Goal: Task Accomplishment & Management: Use online tool/utility

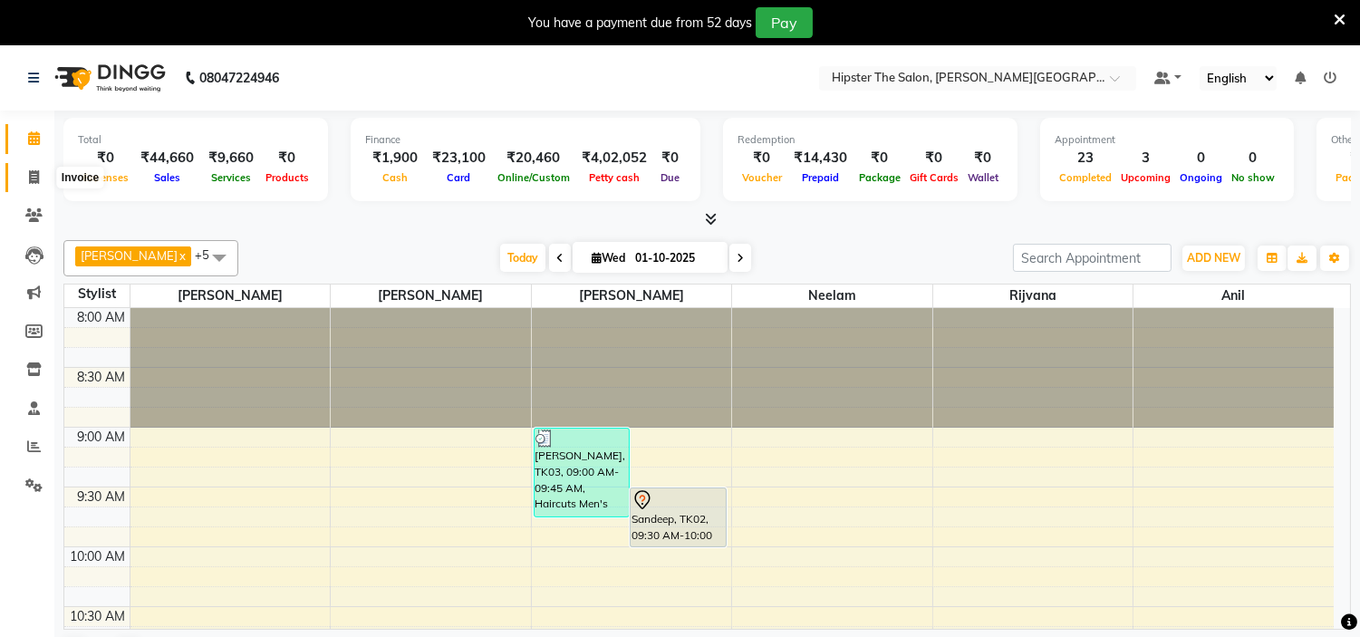
scroll to position [1130, 0]
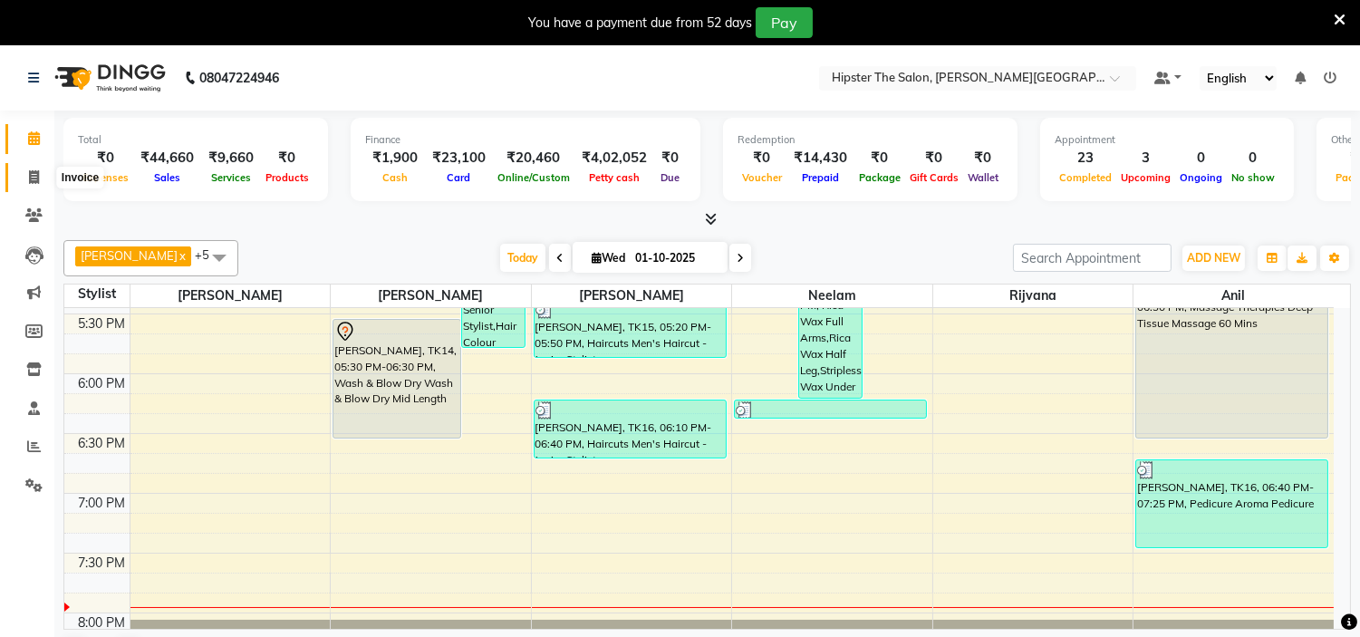
click at [33, 177] on icon at bounding box center [34, 177] width 10 height 14
select select "service"
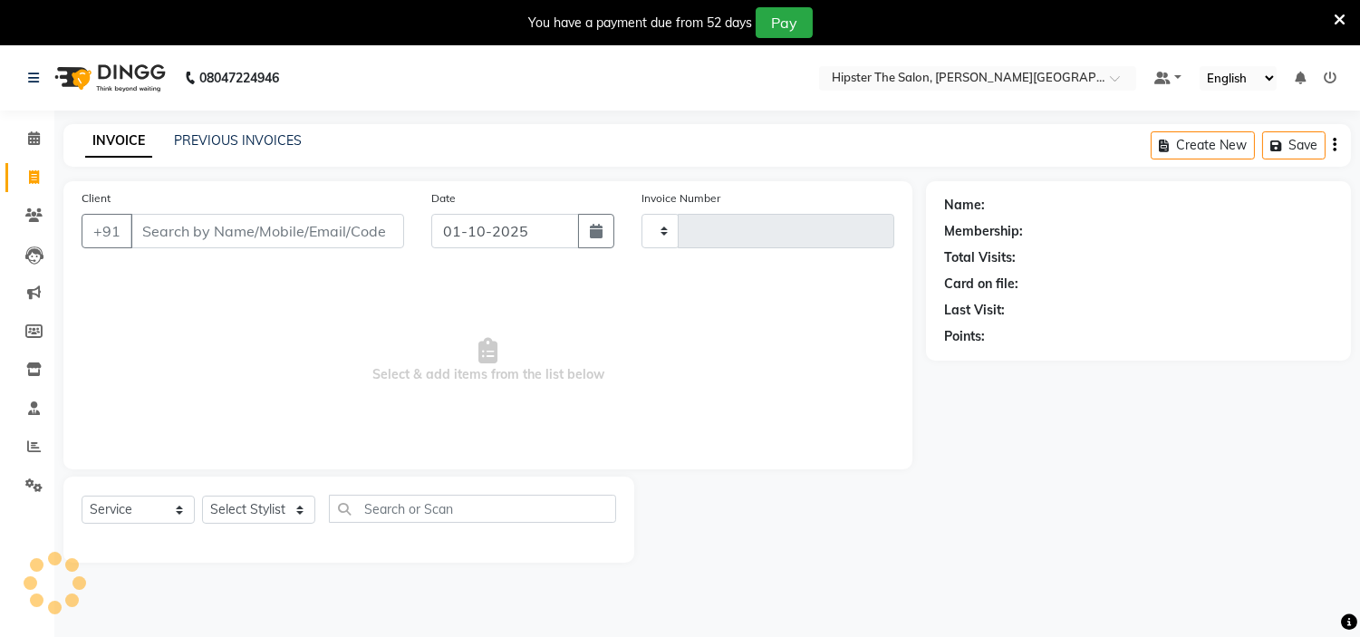
type input "1456"
select select "8592"
click at [304, 506] on select "Select Stylist [PERSON_NAME] [PERSON_NAME] [PERSON_NAME] Manager id [PERSON_NAM…" at bounding box center [258, 510] width 113 height 28
click at [293, 501] on select "Select Stylist [PERSON_NAME] [PERSON_NAME] [PERSON_NAME] Manager id [PERSON_NAM…" at bounding box center [258, 510] width 113 height 28
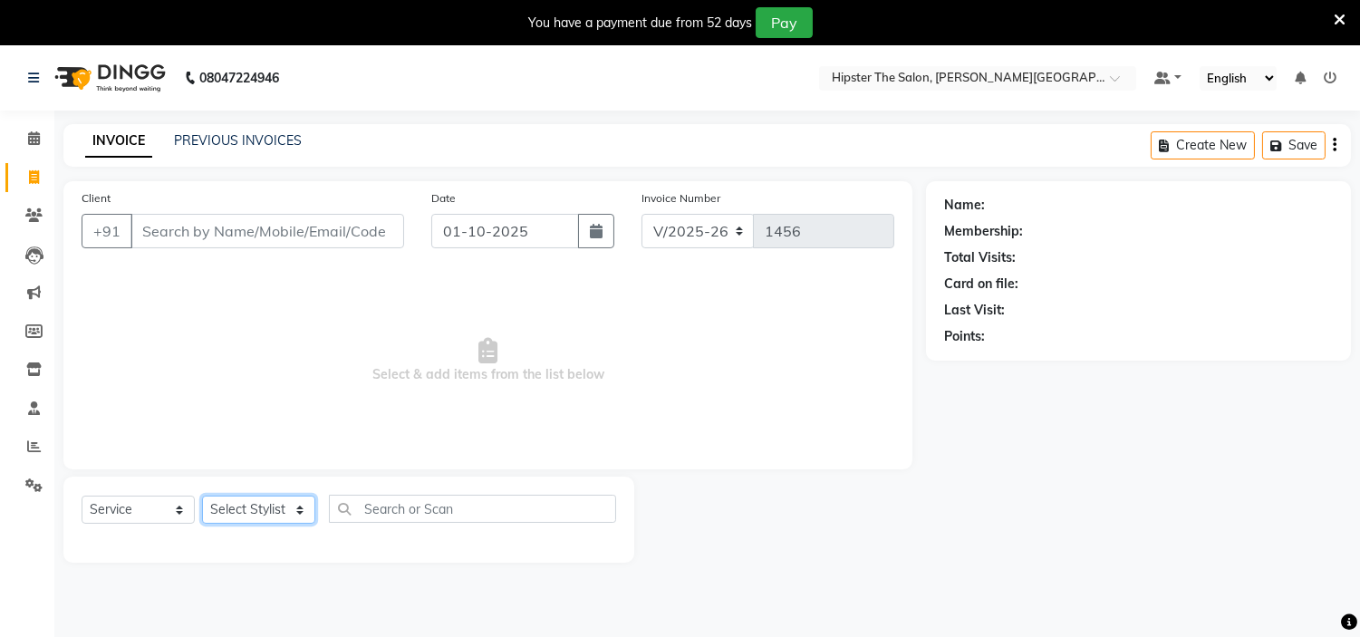
select select "85977"
click at [202, 497] on select "Select Stylist [PERSON_NAME] [PERSON_NAME] [PERSON_NAME] Manager id [PERSON_NAM…" at bounding box center [258, 510] width 113 height 28
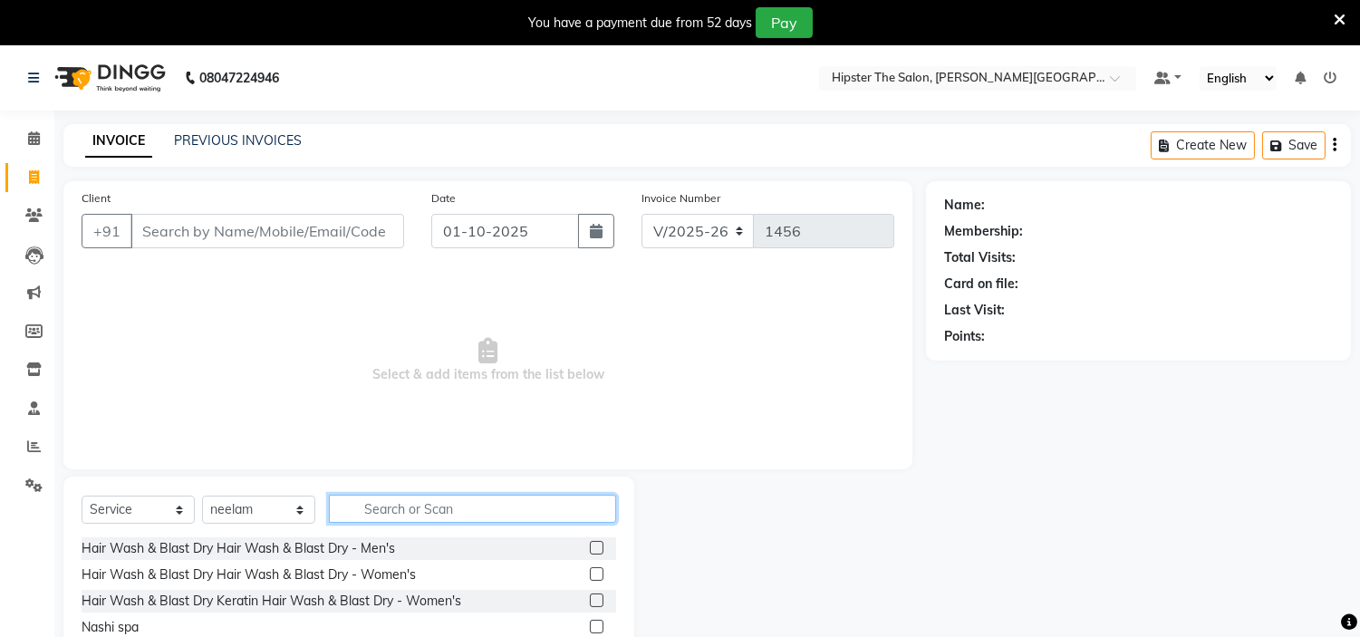
click at [453, 502] on input "text" at bounding box center [472, 509] width 287 height 28
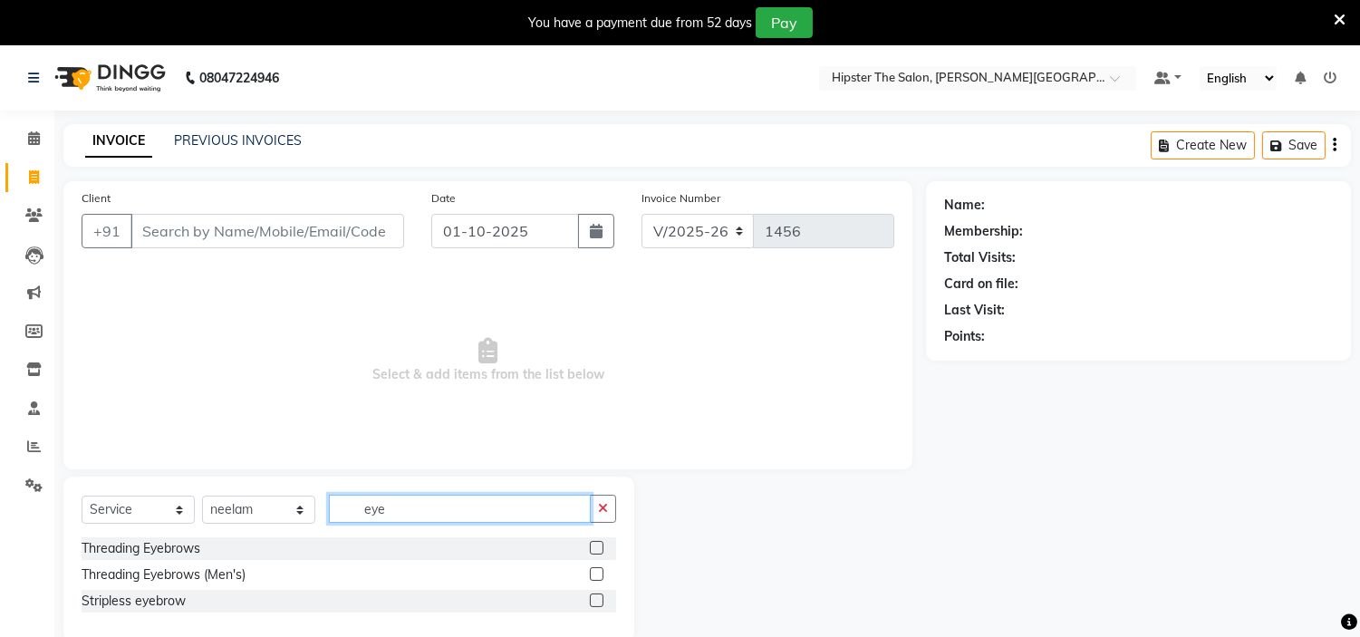
type input "eye"
click at [590, 549] on label at bounding box center [597, 548] width 14 height 14
click at [590, 549] on input "checkbox" at bounding box center [596, 549] width 12 height 12
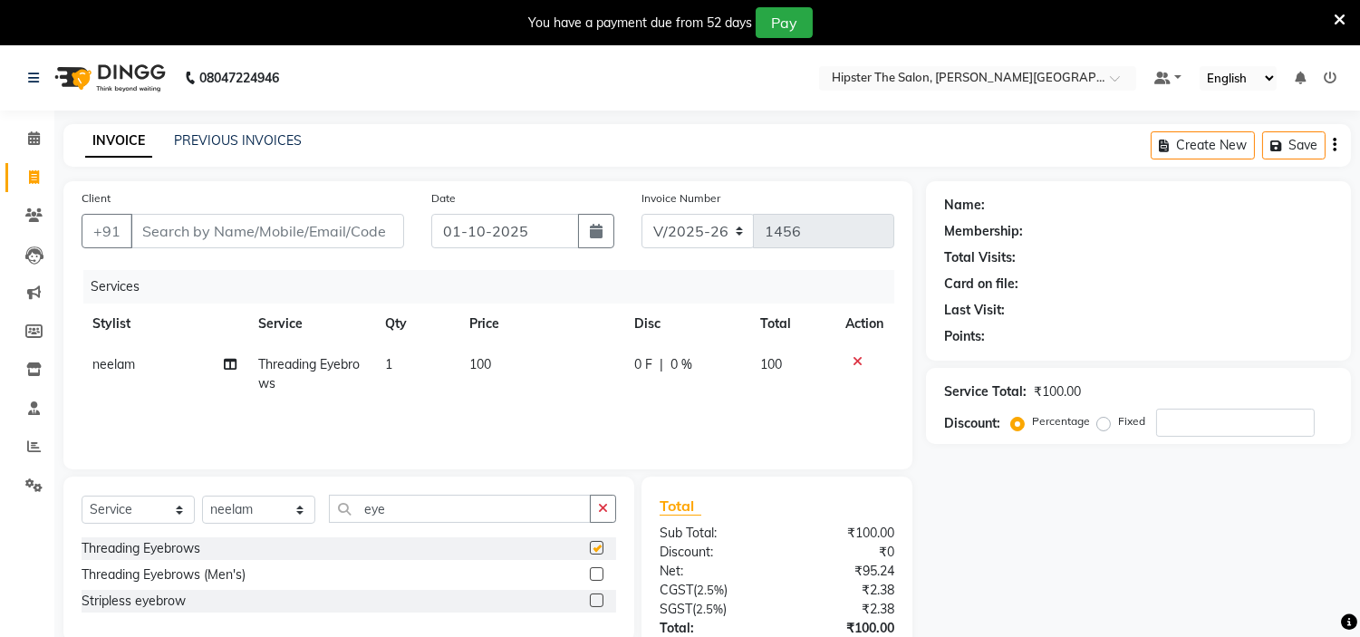
checkbox input "false"
click at [520, 505] on input "eye" at bounding box center [460, 509] width 262 height 28
type input "e"
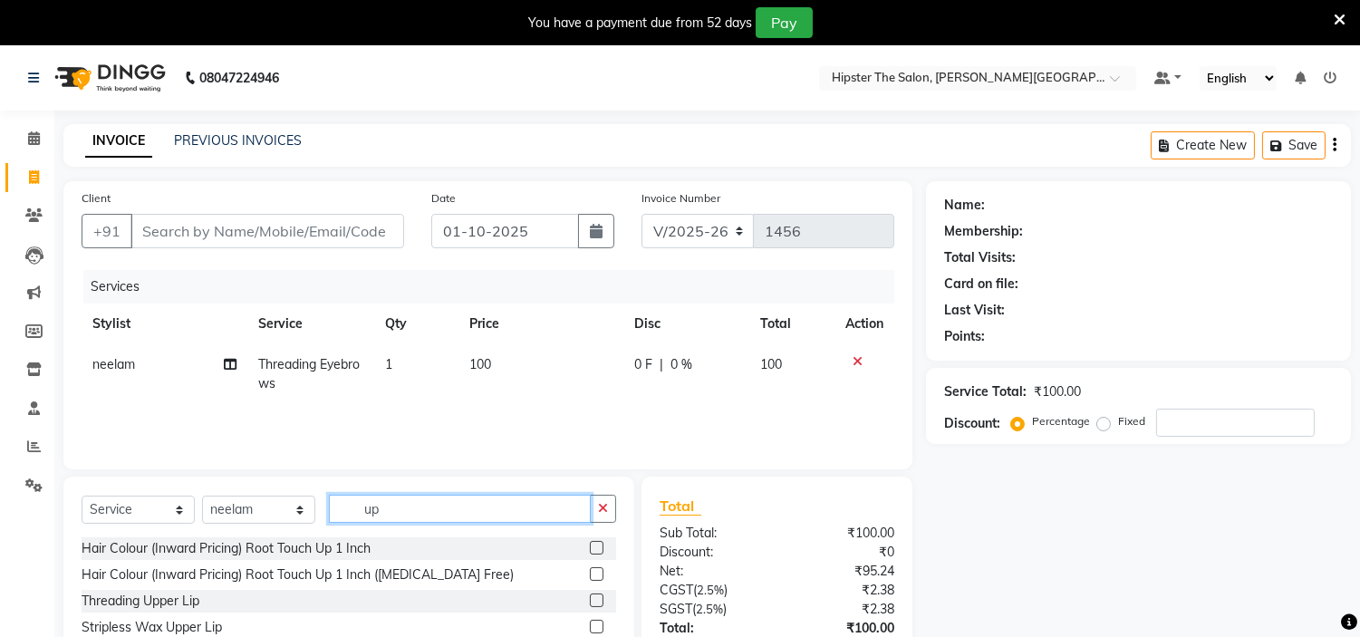
type input "up"
click at [590, 601] on label at bounding box center [597, 600] width 14 height 14
click at [590, 601] on input "checkbox" at bounding box center [596, 601] width 12 height 12
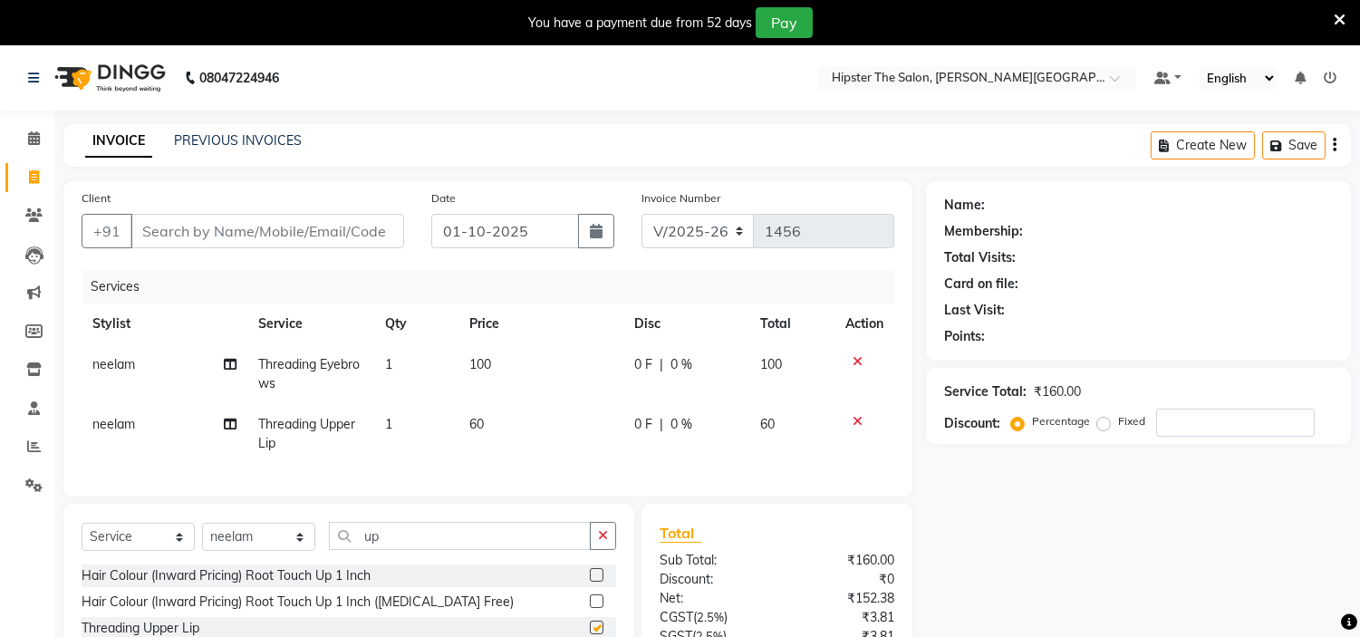
checkbox input "false"
click at [288, 223] on input "Client" at bounding box center [267, 231] width 274 height 34
type input "s"
type input "0"
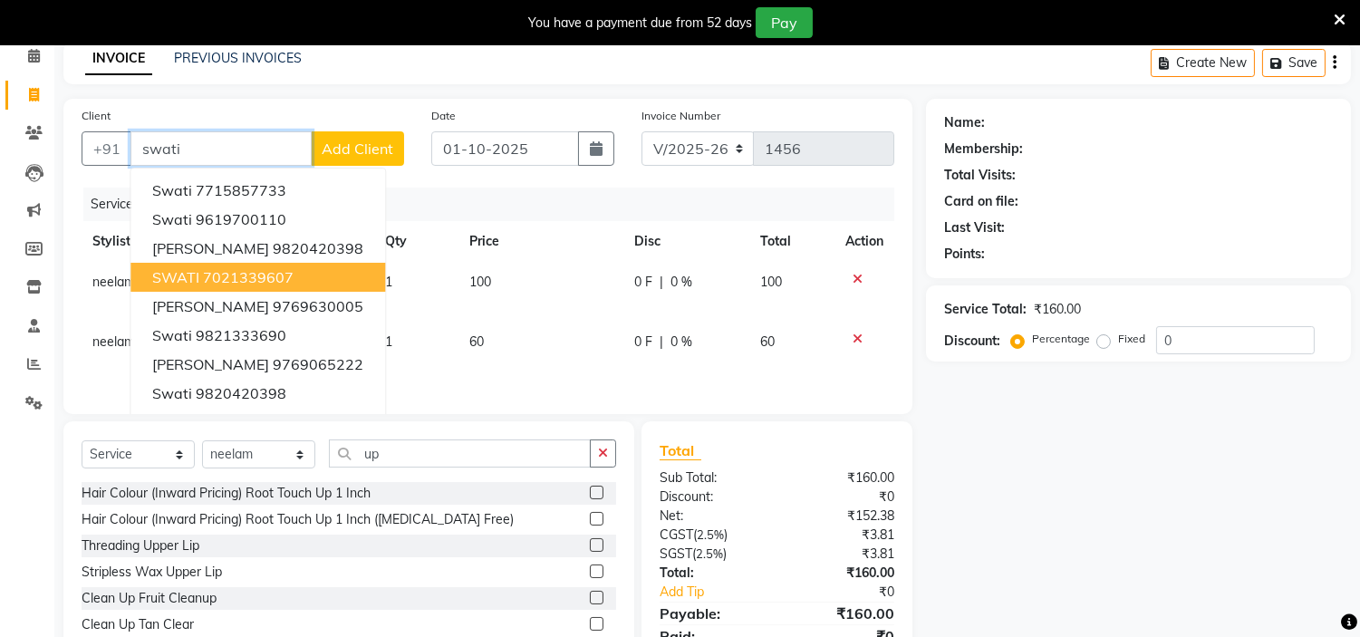
scroll to position [5, 0]
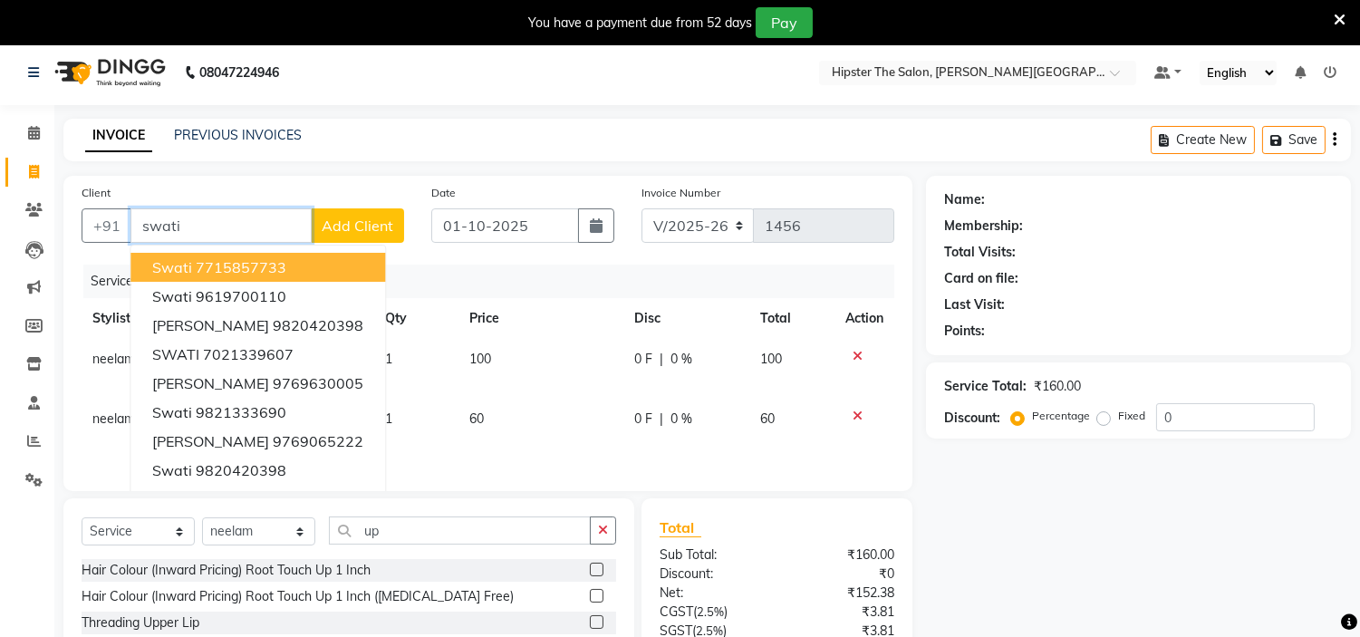
click at [278, 236] on input "swati" at bounding box center [220, 225] width 181 height 34
click at [278, 227] on input "swati" at bounding box center [220, 225] width 181 height 34
type input "s"
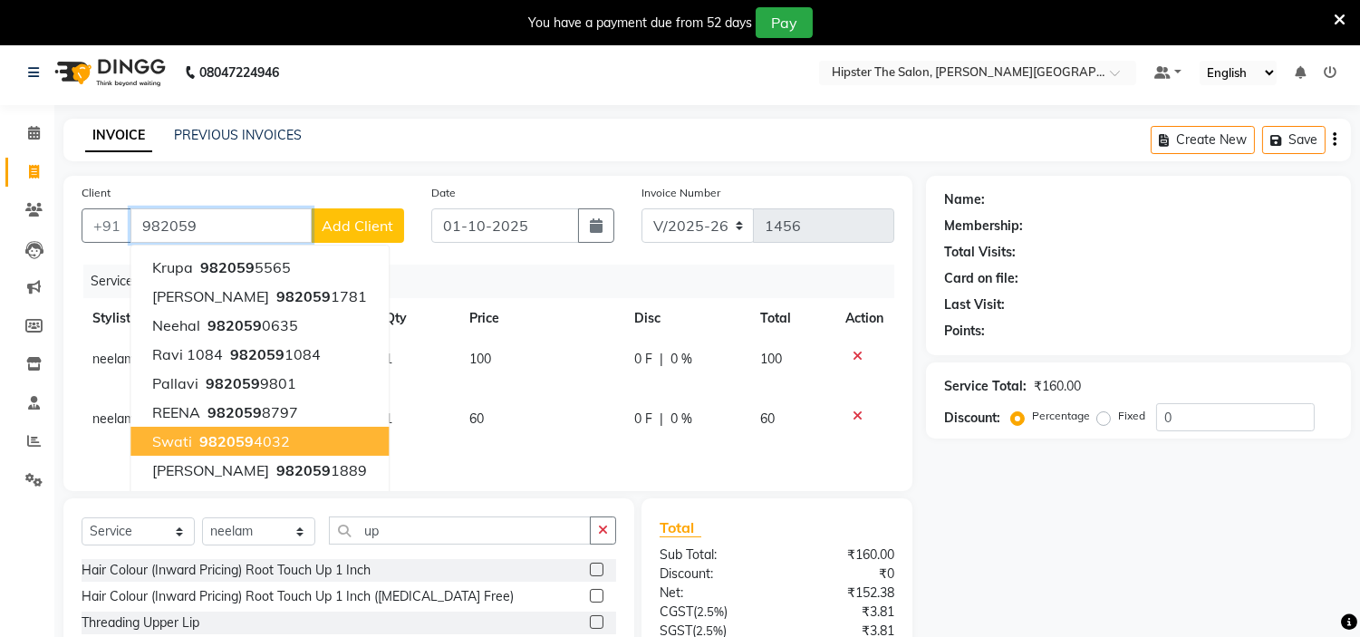
click at [259, 442] on ngb-highlight "982059 4032" at bounding box center [243, 441] width 94 height 18
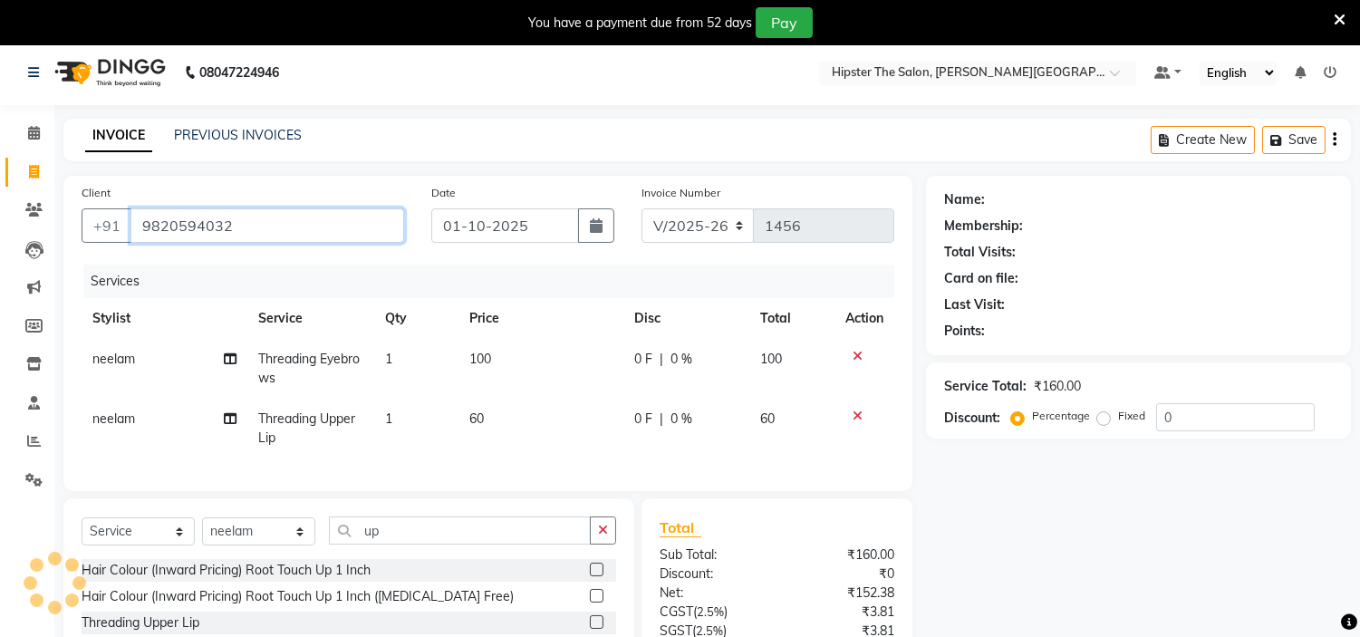
type input "9820594032"
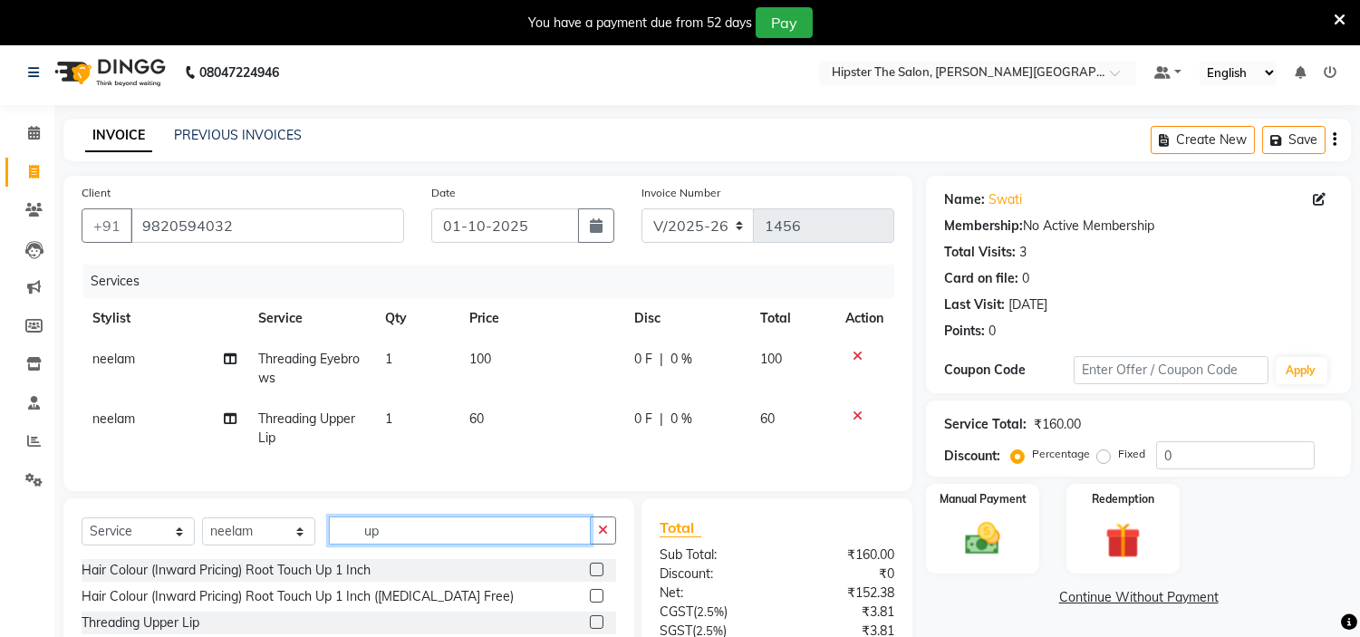
click at [414, 545] on input "up" at bounding box center [460, 530] width 262 height 28
type input "u"
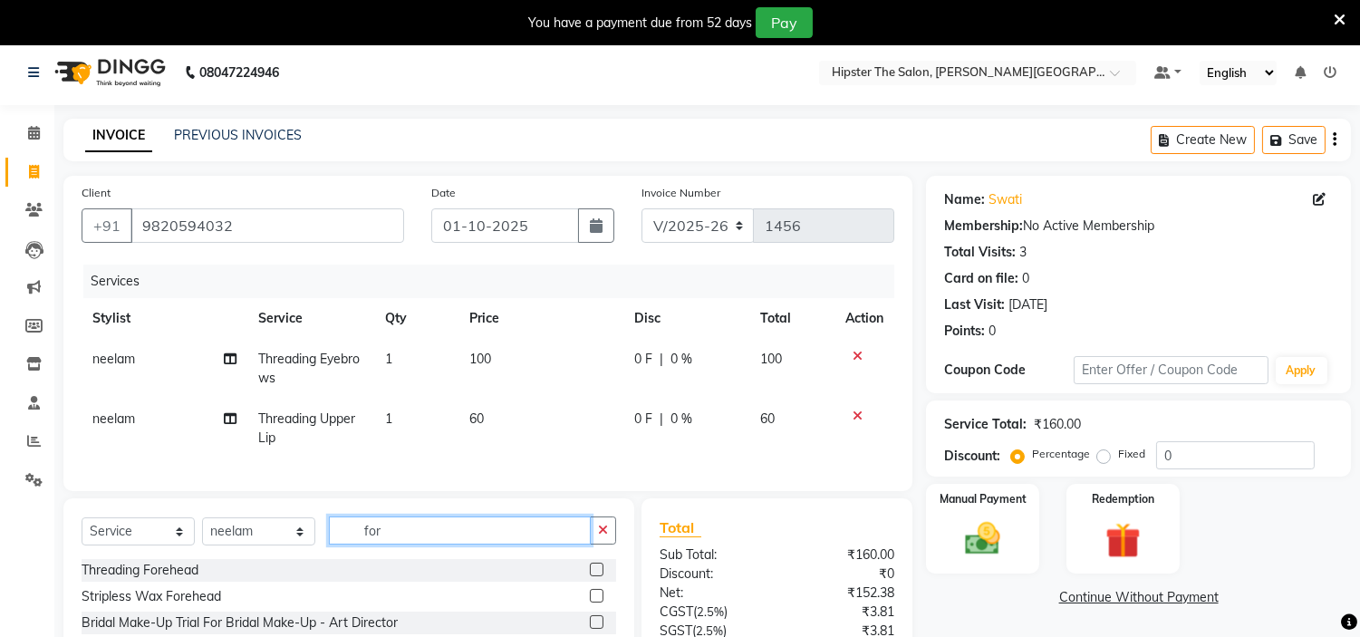
type input "for"
click at [595, 576] on label at bounding box center [597, 570] width 14 height 14
click at [595, 576] on input "checkbox" at bounding box center [596, 570] width 12 height 12
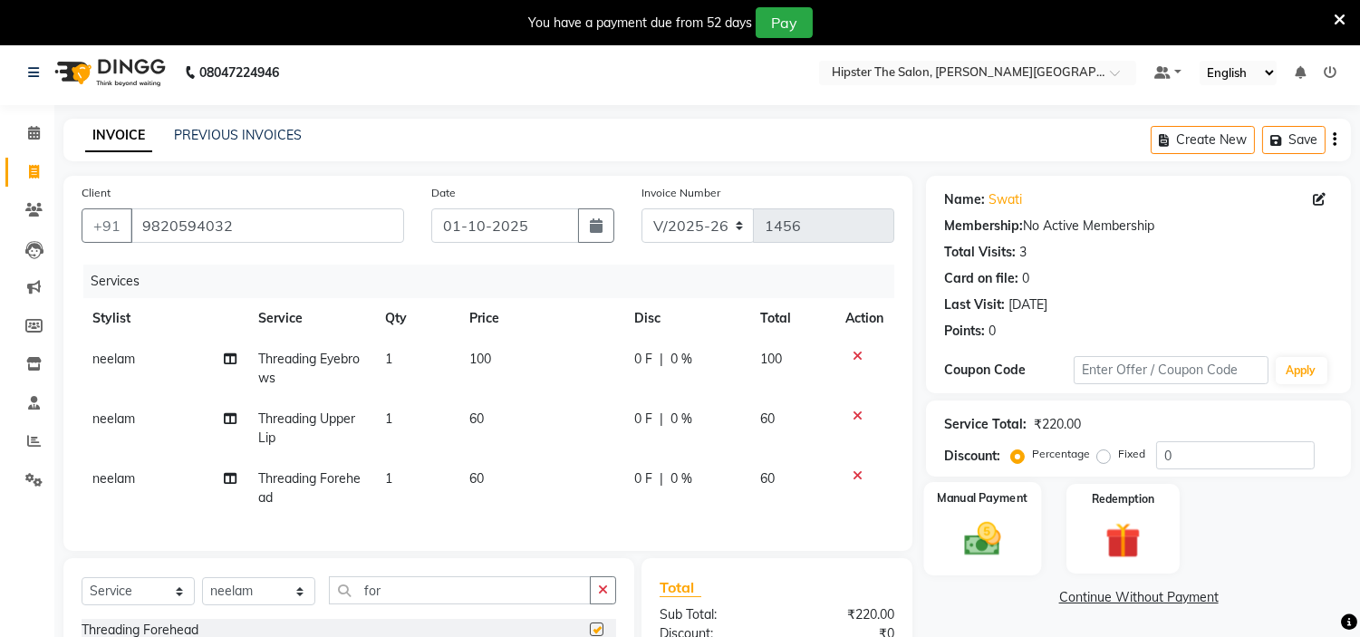
checkbox input "false"
click at [1015, 583] on div "Name: Swati Membership: No Active Membership Total Visits: 3 Card on file: 0 La…" at bounding box center [1145, 500] width 439 height 649
click at [1008, 531] on img at bounding box center [983, 539] width 60 height 43
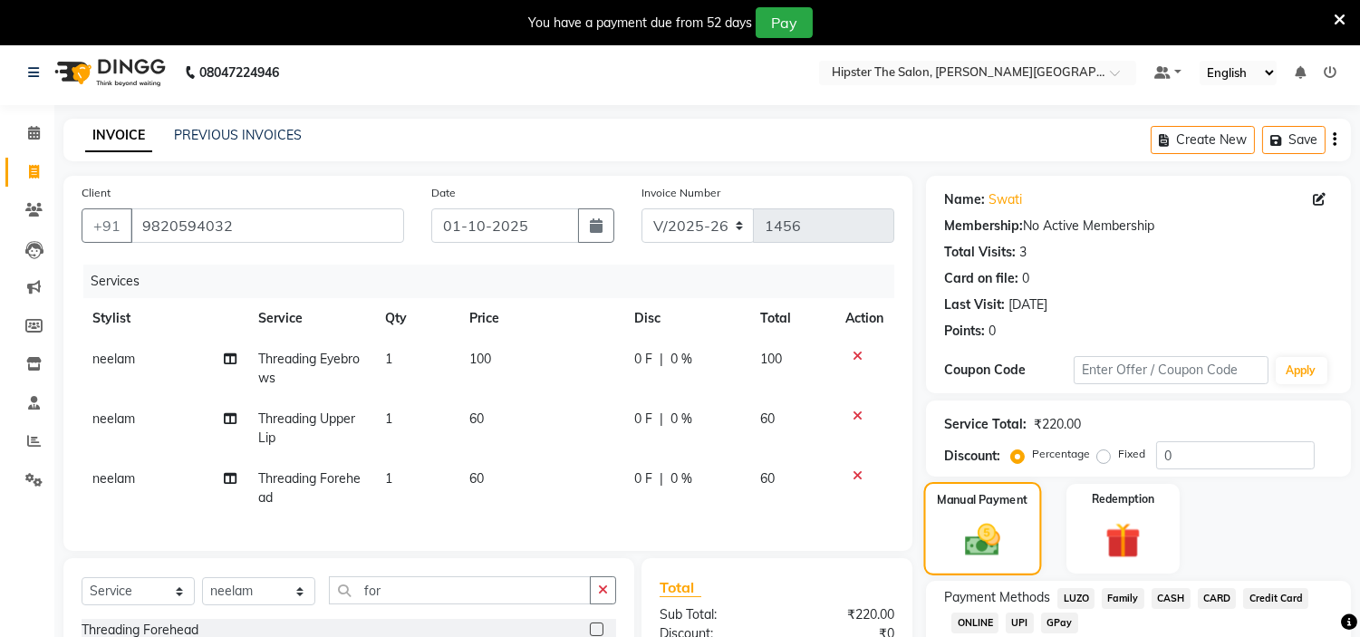
scroll to position [236, 0]
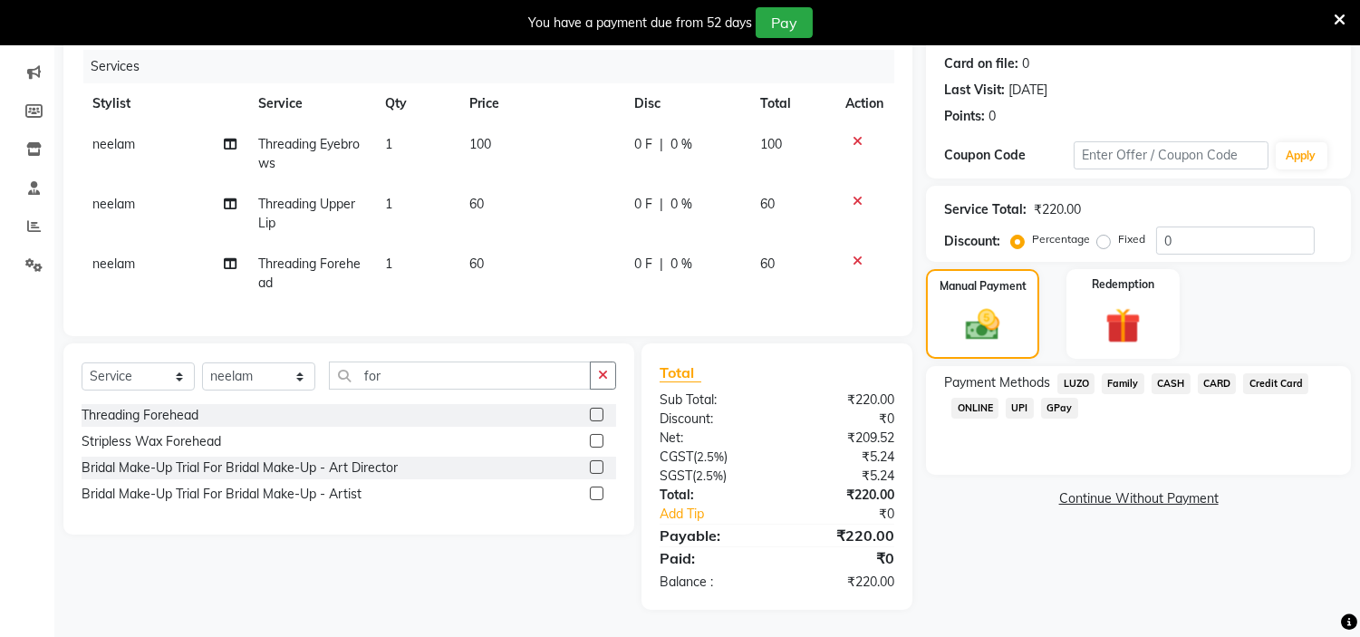
click at [1070, 399] on span "GPay" at bounding box center [1059, 408] width 37 height 21
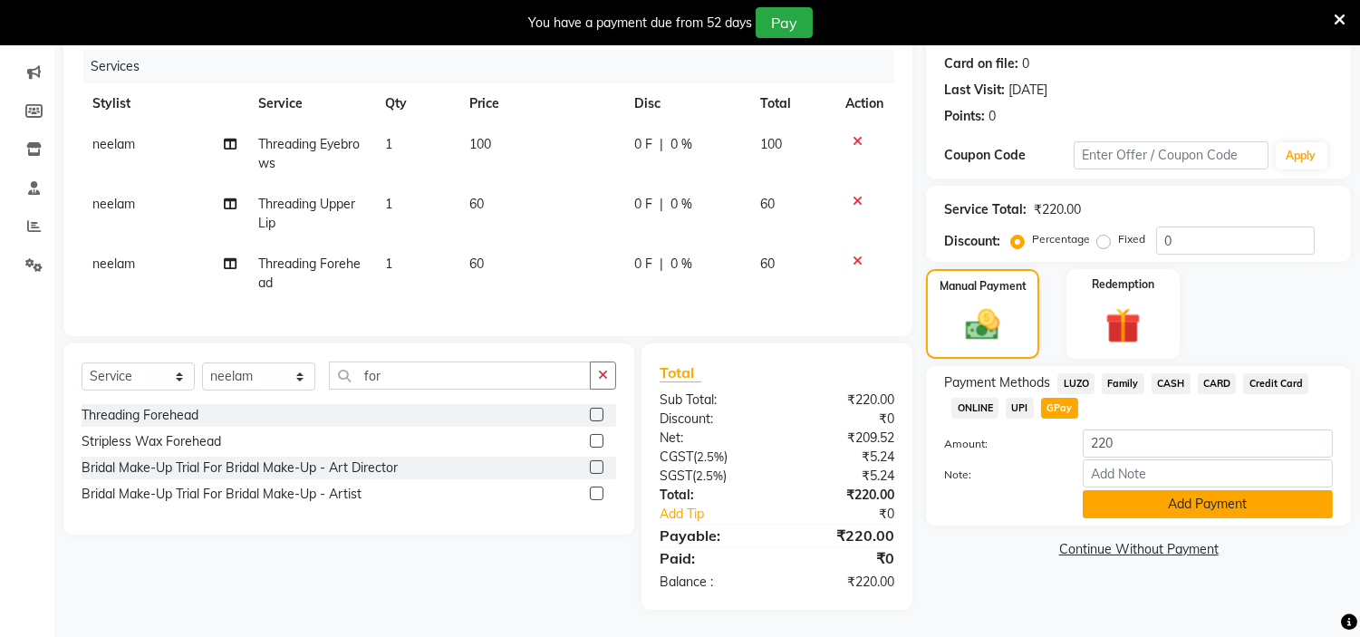
click at [1147, 490] on button "Add Payment" at bounding box center [1208, 504] width 250 height 28
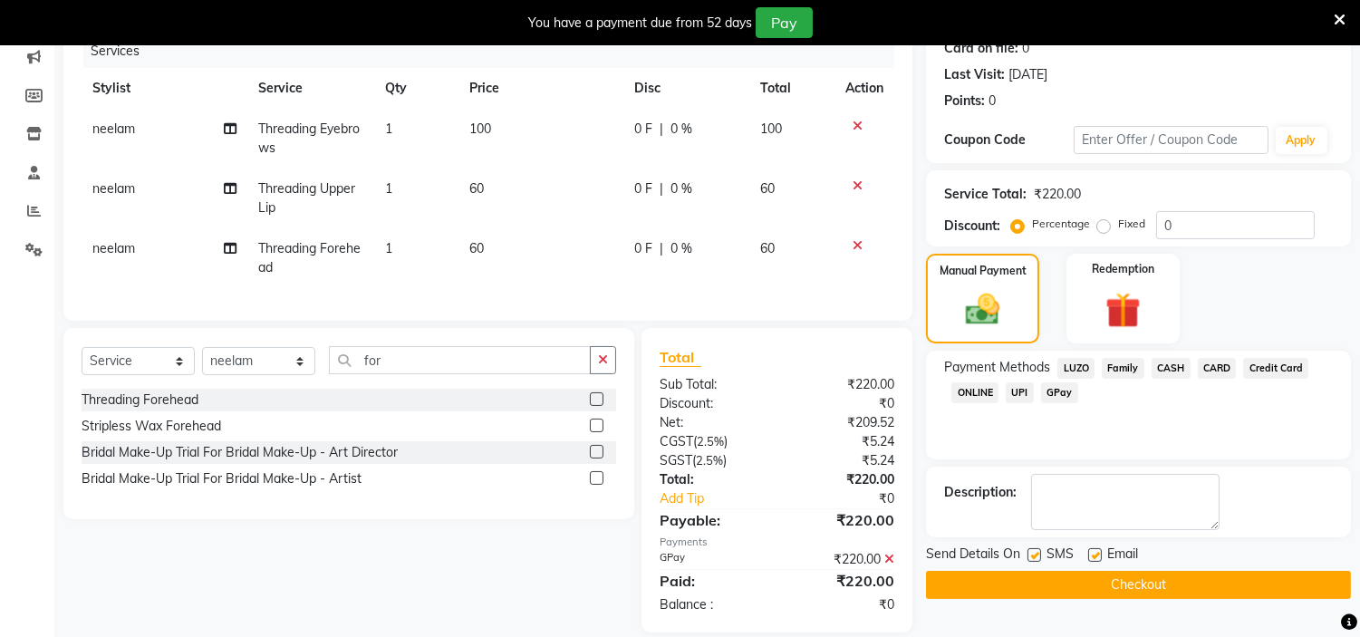
scroll to position [273, 0]
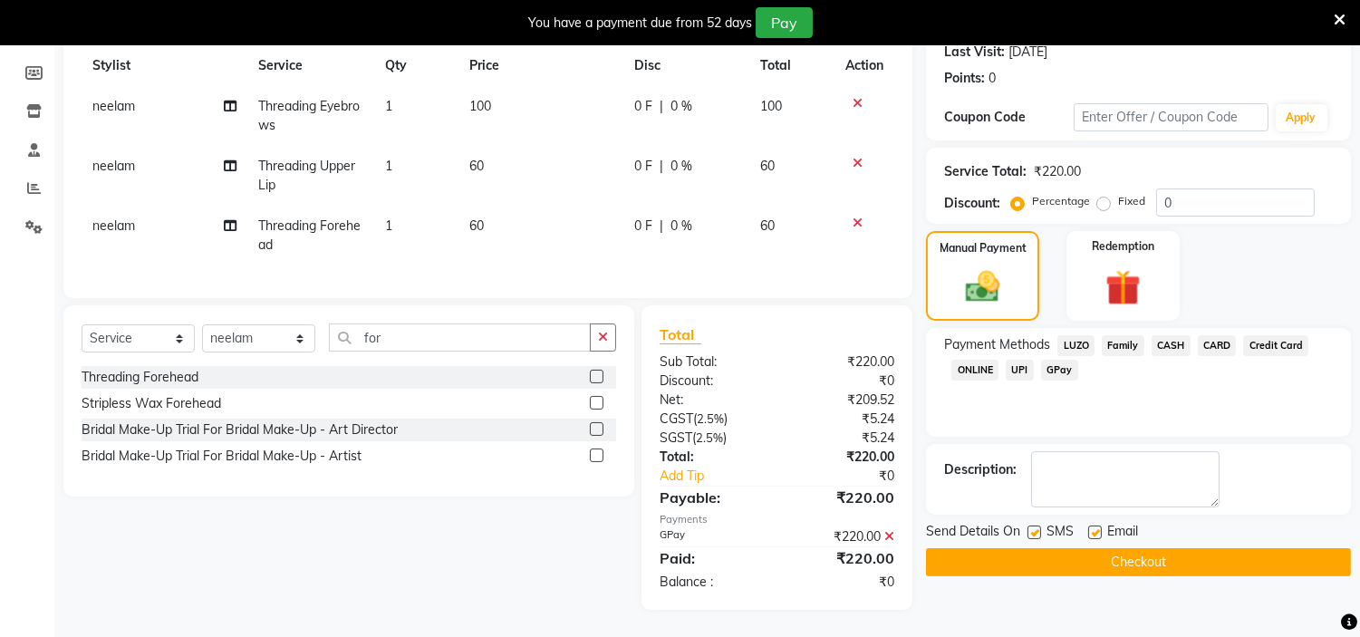
click at [1154, 548] on button "Checkout" at bounding box center [1138, 562] width 425 height 28
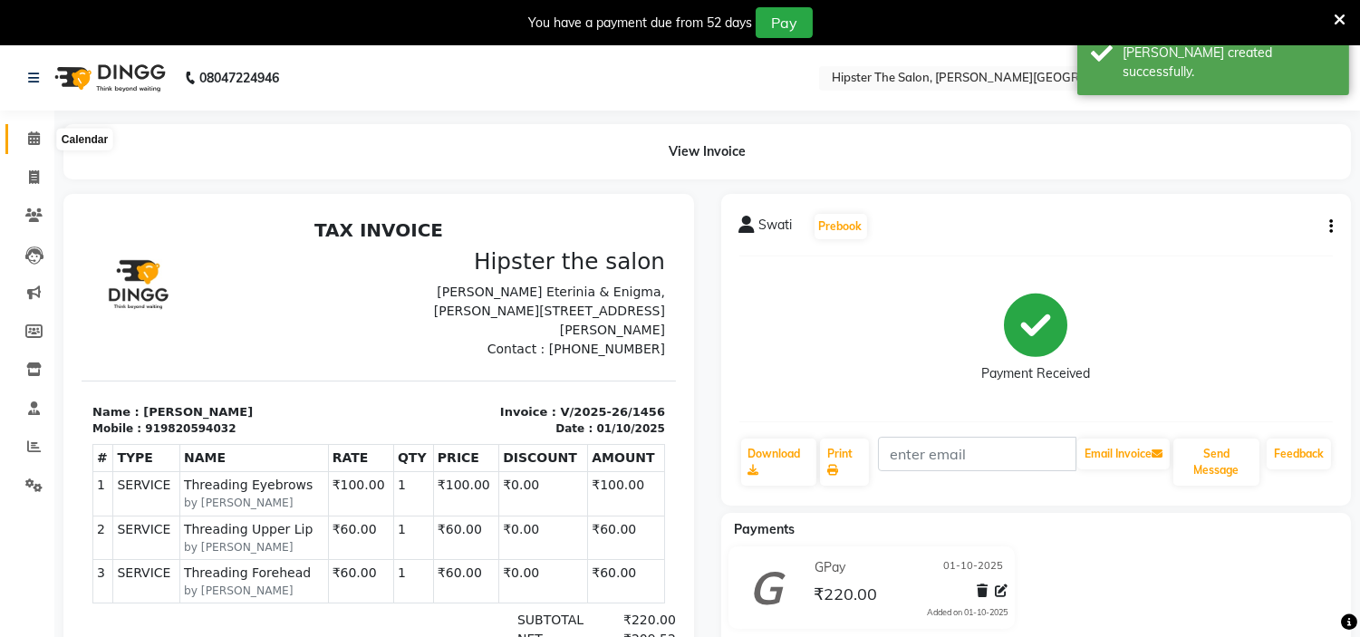
click at [37, 140] on icon at bounding box center [34, 138] width 12 height 14
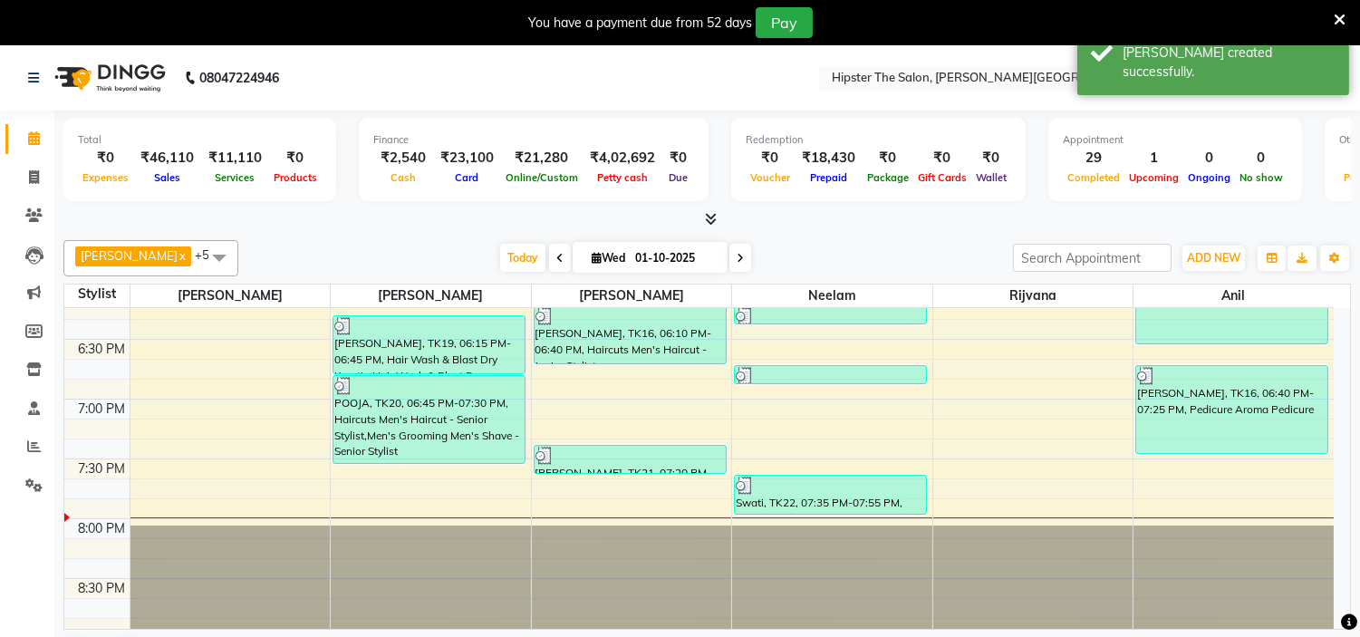
scroll to position [1227, 0]
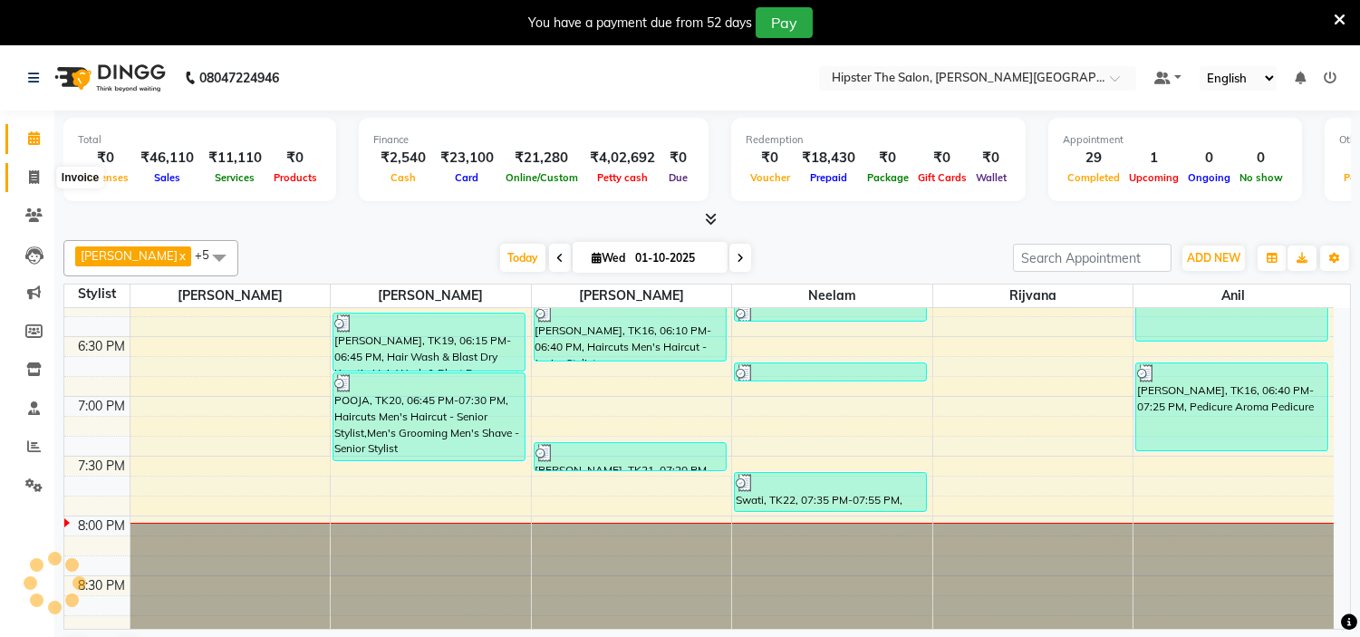
click at [33, 173] on icon at bounding box center [34, 177] width 10 height 14
select select "service"
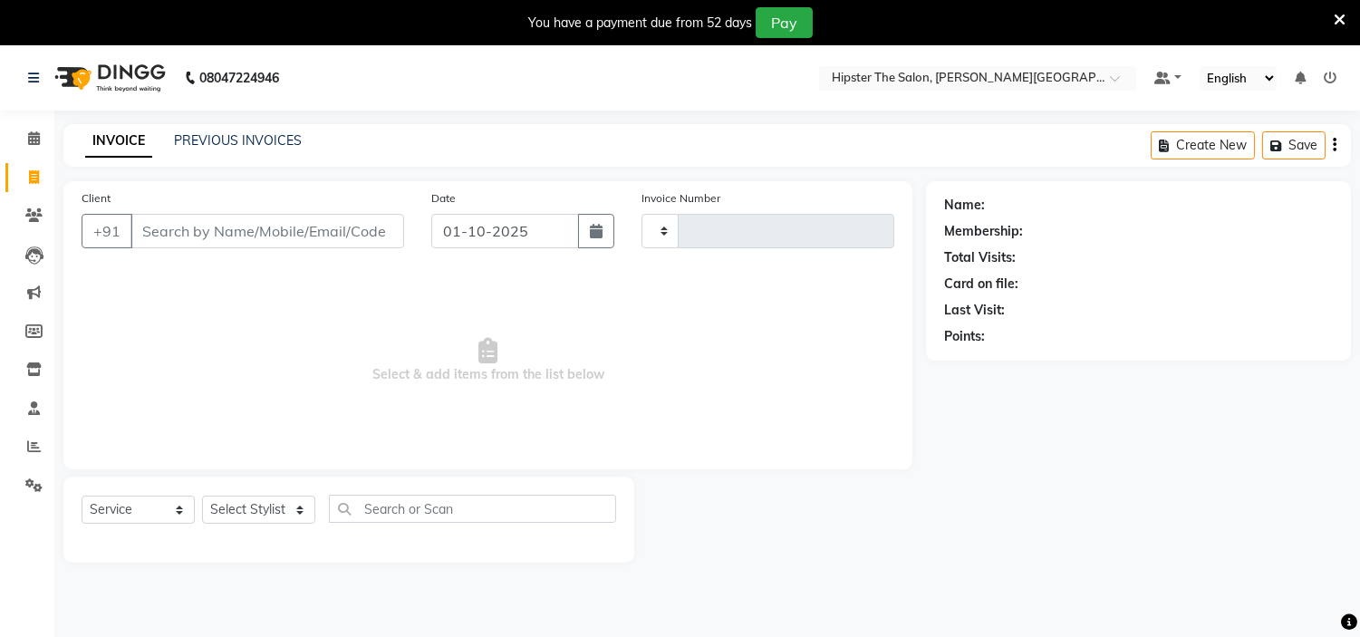
type input "1457"
select select "8592"
click at [300, 513] on select "Select Stylist [PERSON_NAME] [PERSON_NAME] [PERSON_NAME] Manager id [PERSON_NAM…" at bounding box center [258, 510] width 113 height 28
select select "85979"
click at [202, 497] on select "Select Stylist [PERSON_NAME] [PERSON_NAME] [PERSON_NAME] Manager id [PERSON_NAM…" at bounding box center [258, 510] width 113 height 28
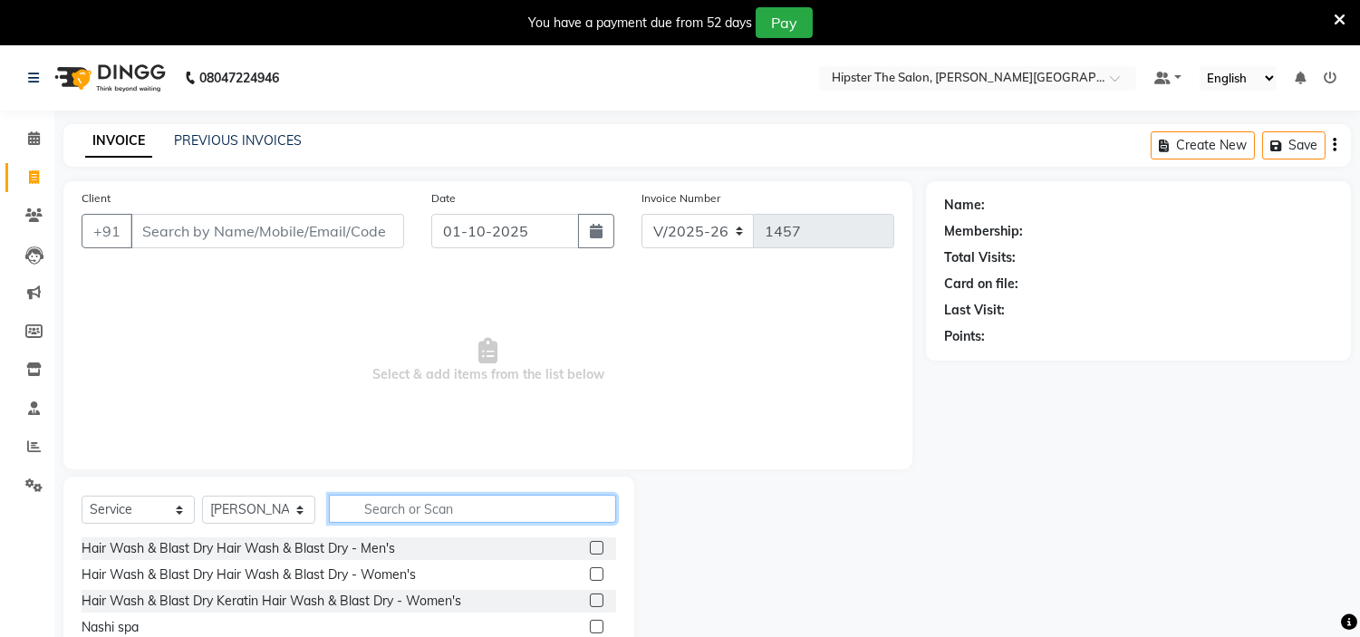
click at [376, 510] on input "text" at bounding box center [472, 509] width 287 height 28
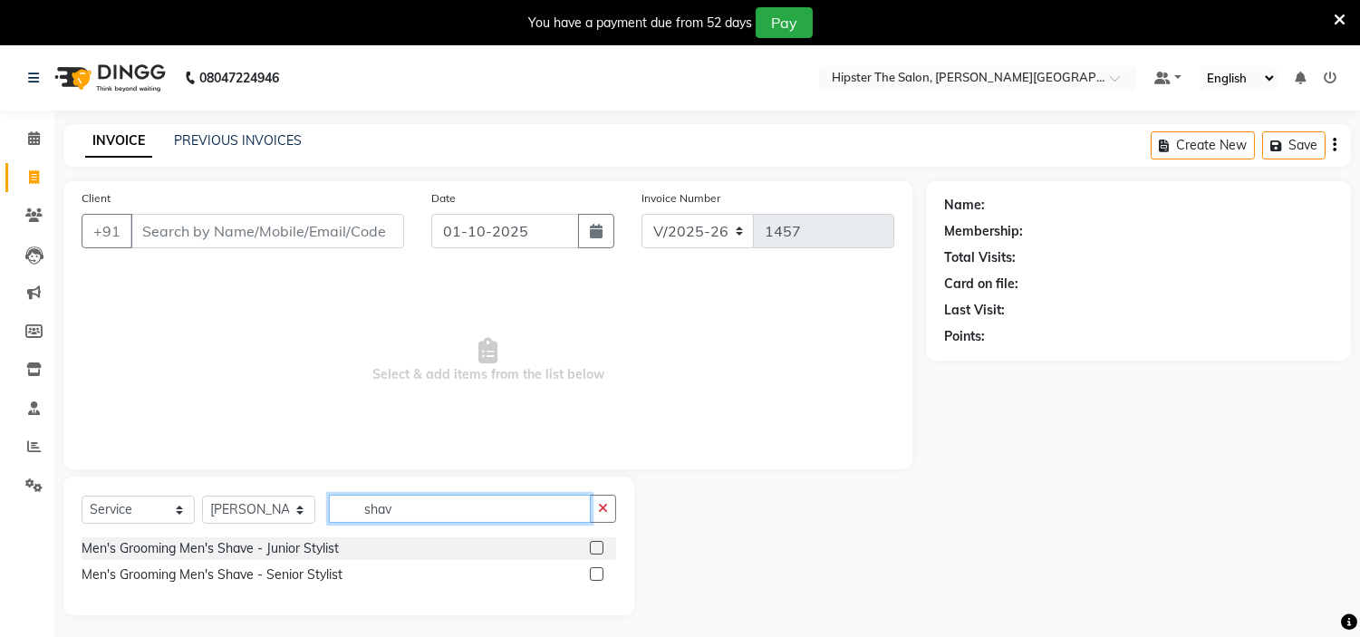
type input "shav"
click at [595, 575] on label at bounding box center [597, 574] width 14 height 14
click at [595, 575] on input "checkbox" at bounding box center [596, 575] width 12 height 12
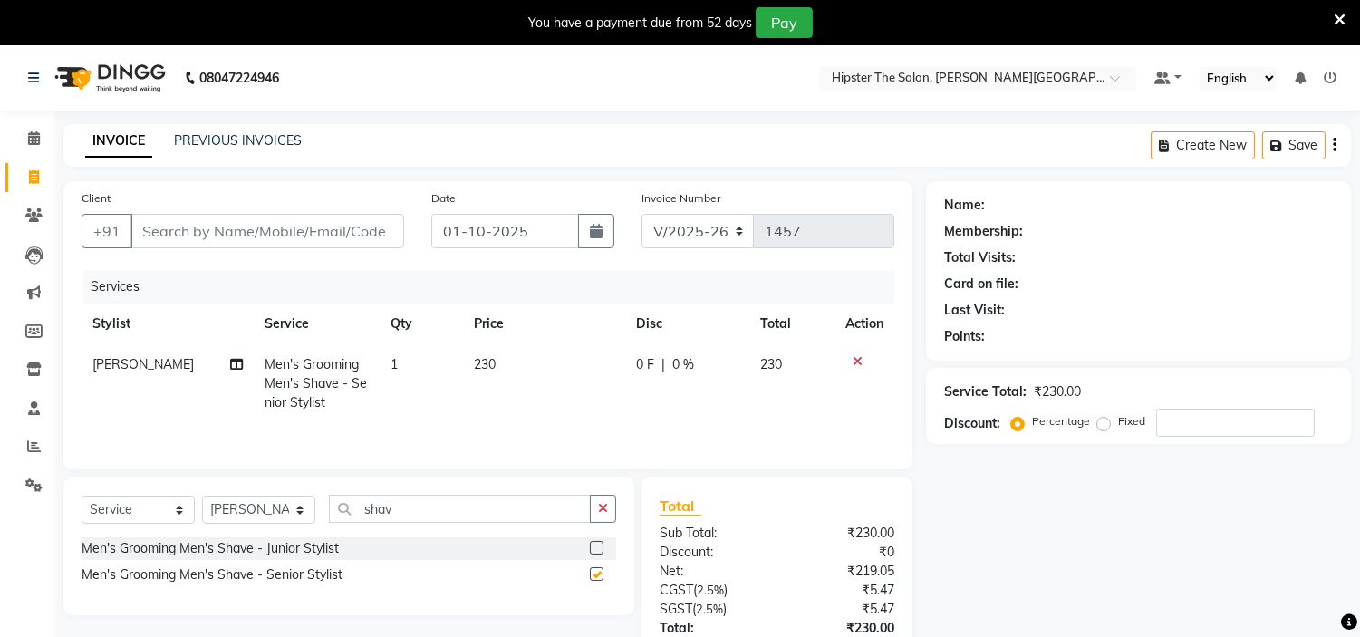
checkbox input "false"
click at [312, 237] on input "Client" at bounding box center [267, 231] width 274 height 34
drag, startPoint x: 312, startPoint y: 237, endPoint x: 314, endPoint y: 228, distance: 9.2
click at [314, 228] on input "Client" at bounding box center [267, 231] width 274 height 34
click at [254, 231] on input "Client" at bounding box center [267, 231] width 274 height 34
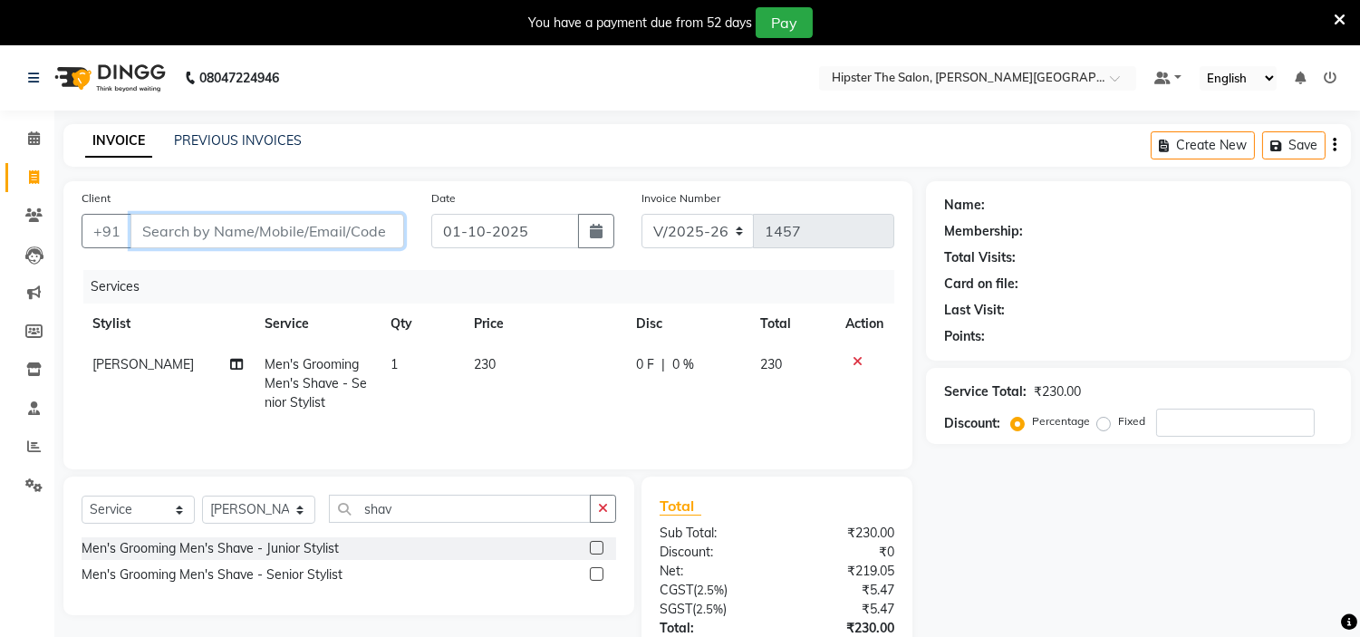
type input "9"
type input "0"
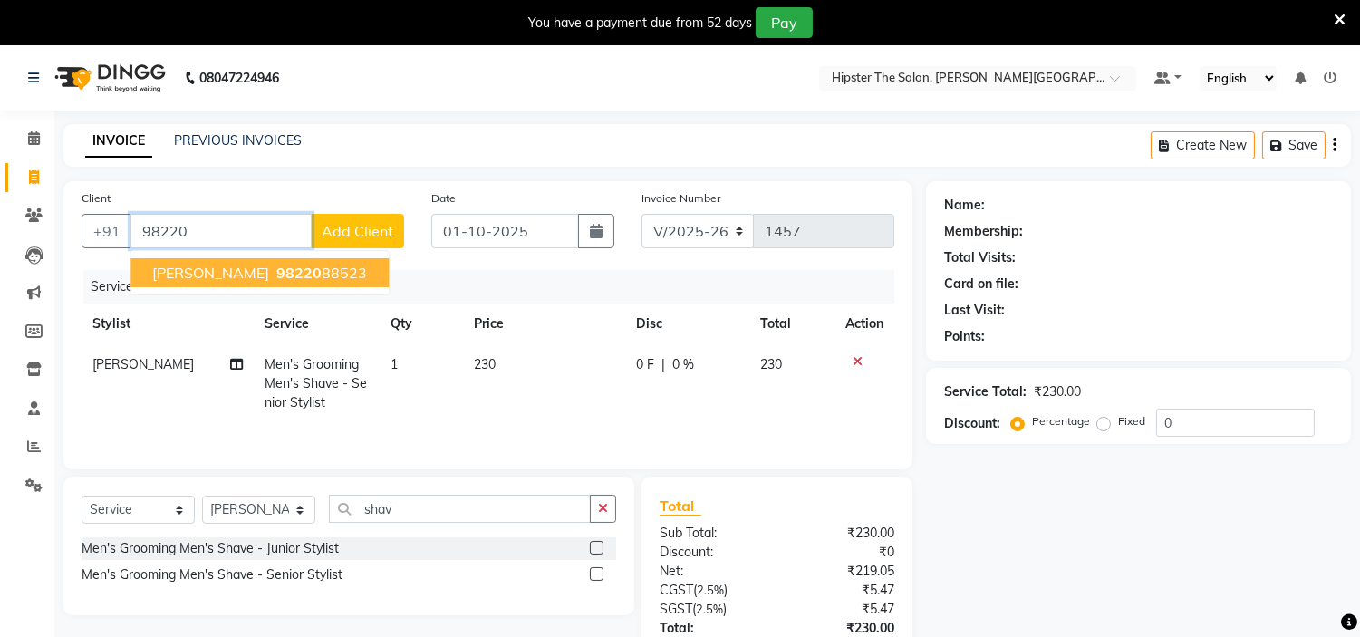
click at [279, 275] on ngb-highlight "98220 88523" at bounding box center [320, 273] width 94 height 18
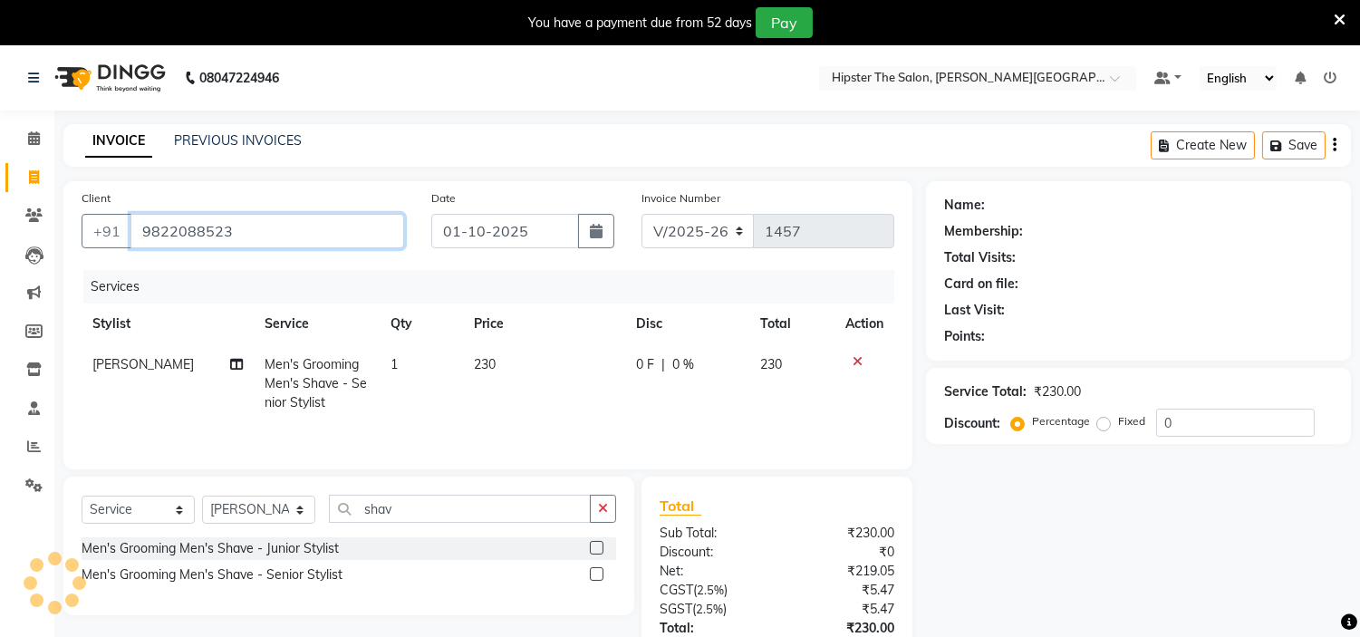
type input "9822088523"
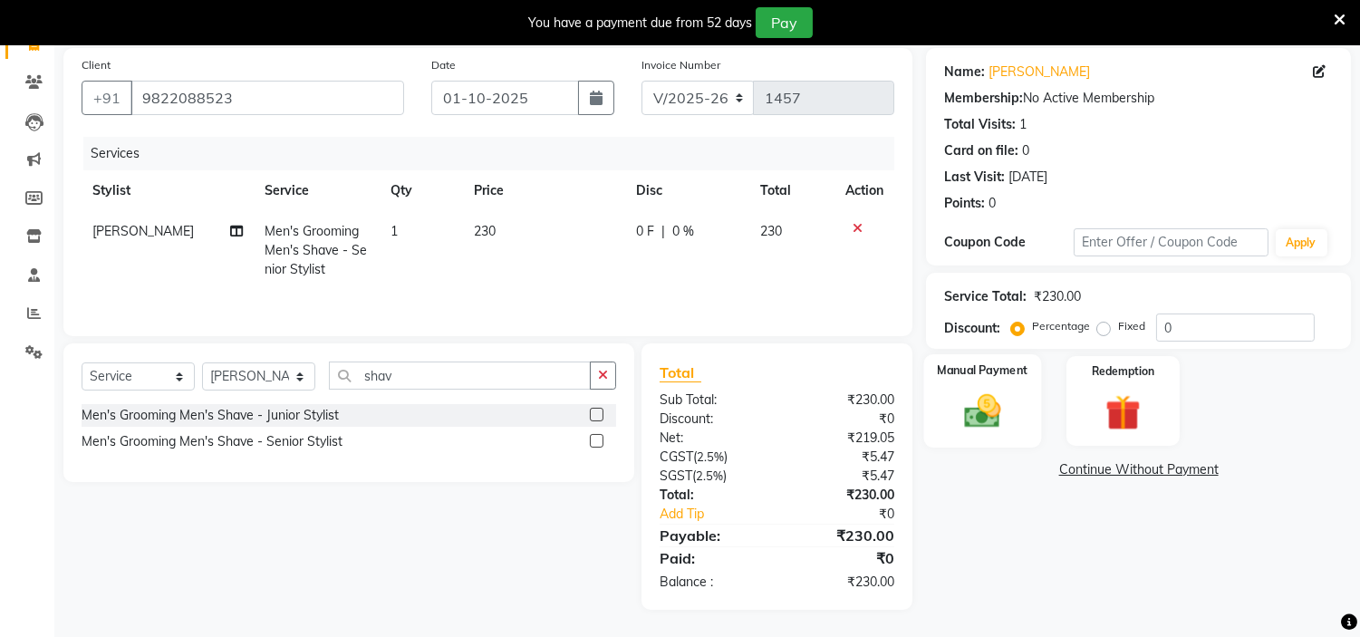
scroll to position [133, 0]
click at [976, 403] on img at bounding box center [983, 412] width 60 height 43
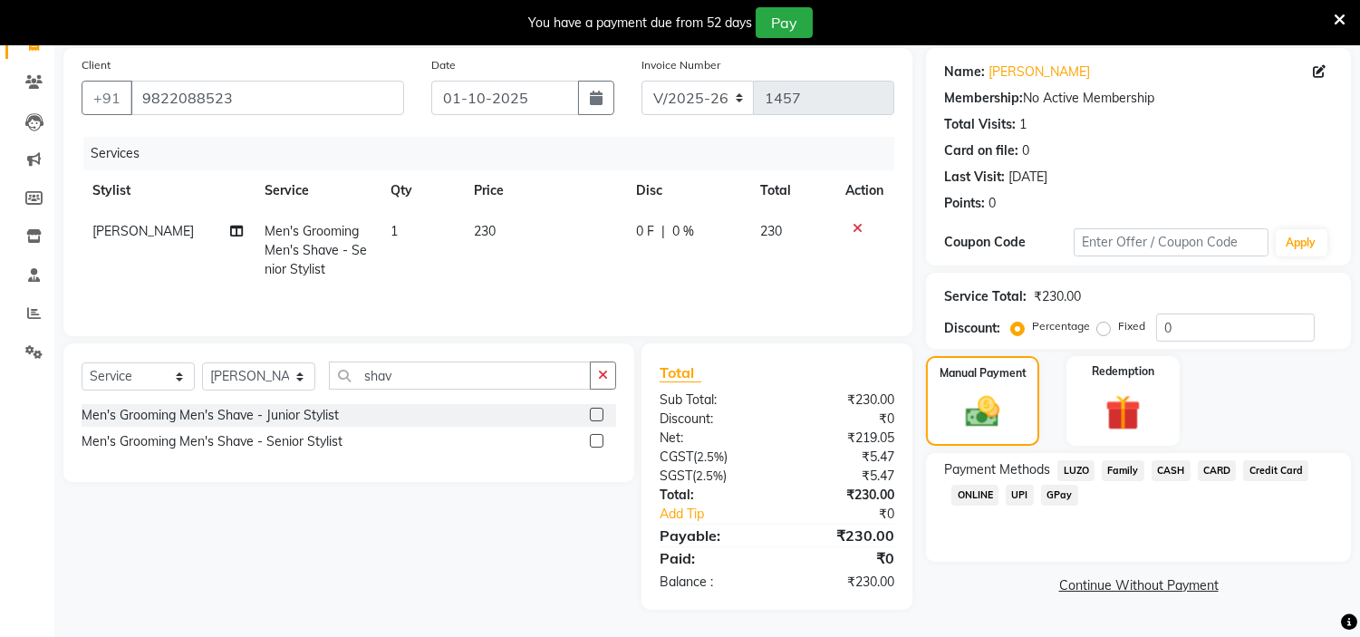
click at [1158, 466] on span "CASH" at bounding box center [1171, 470] width 39 height 21
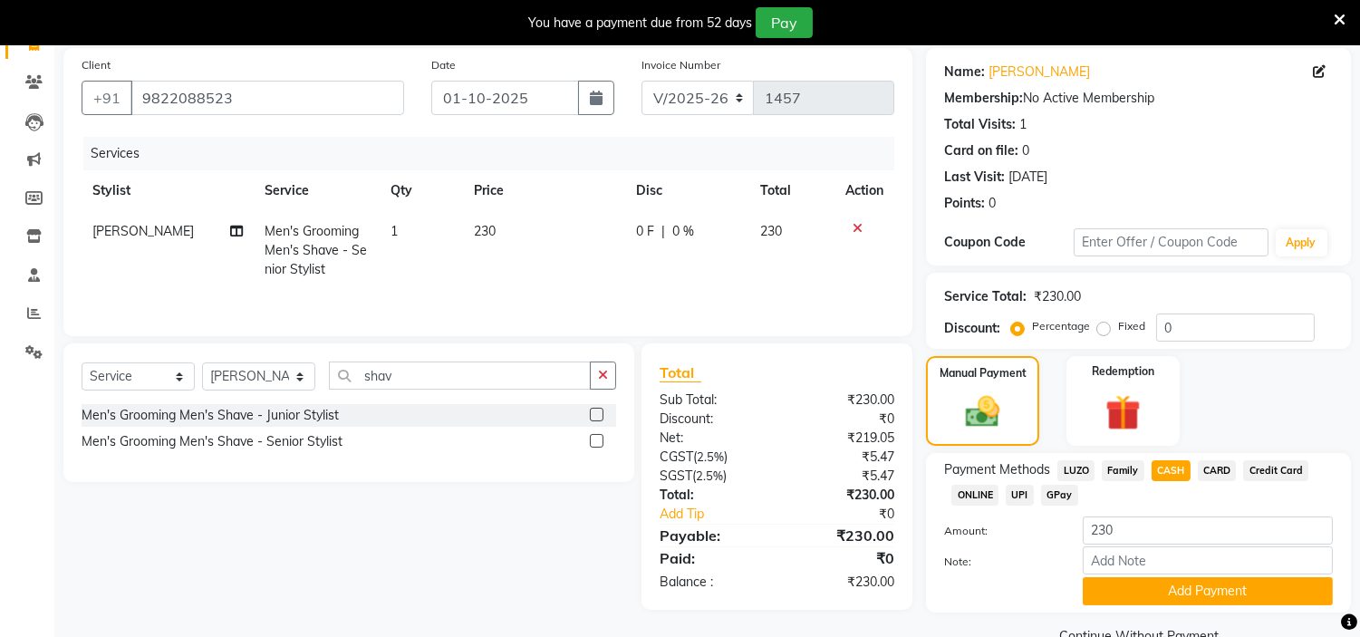
scroll to position [173, 0]
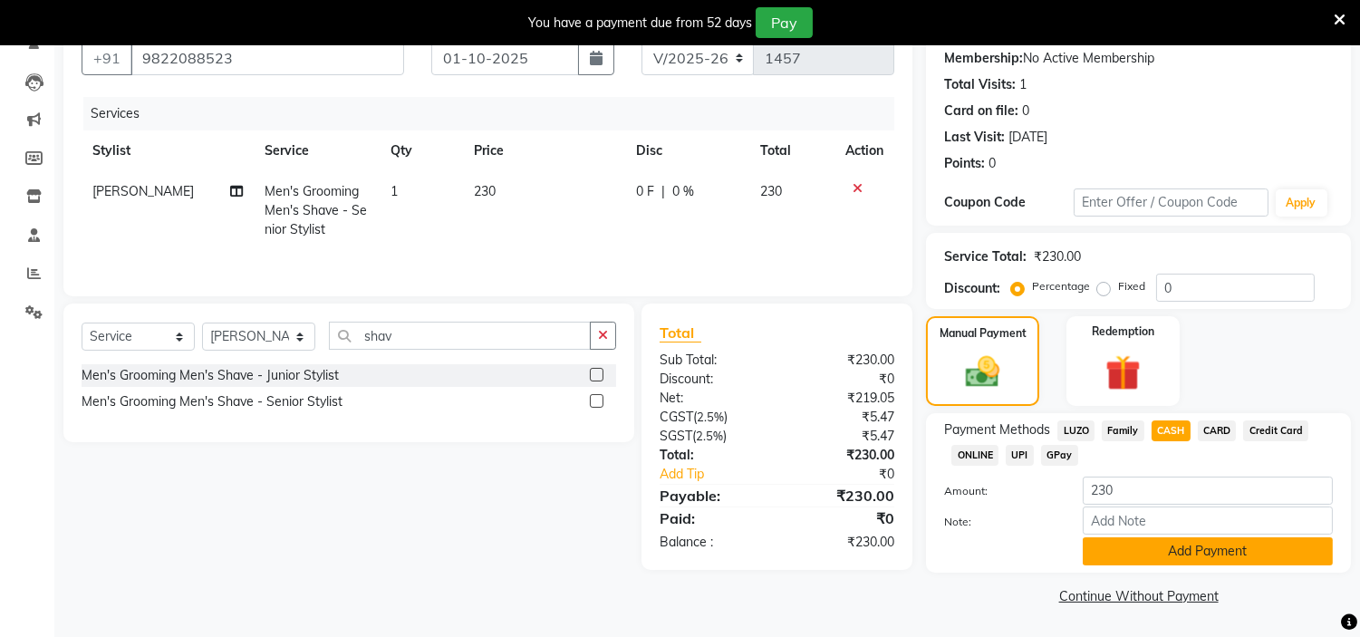
click at [1266, 554] on button "Add Payment" at bounding box center [1208, 551] width 250 height 28
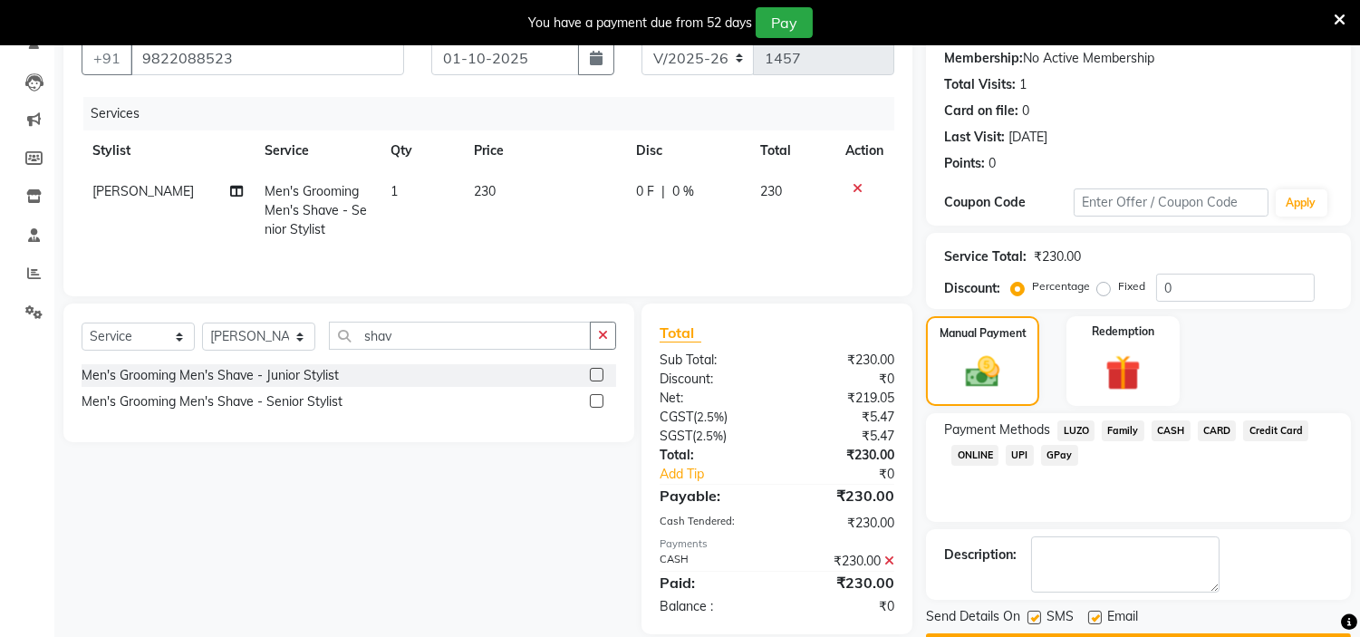
scroll to position [223, 0]
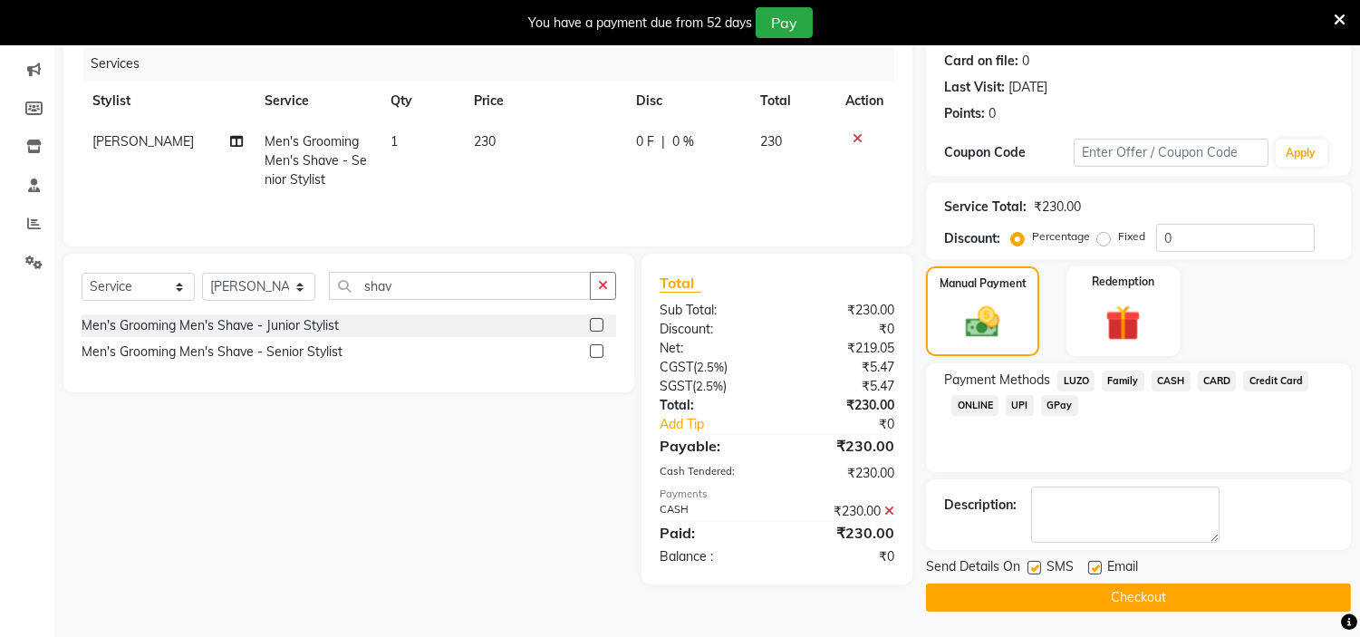
click at [1206, 596] on button "Checkout" at bounding box center [1138, 598] width 425 height 28
